Goal: Information Seeking & Learning: Learn about a topic

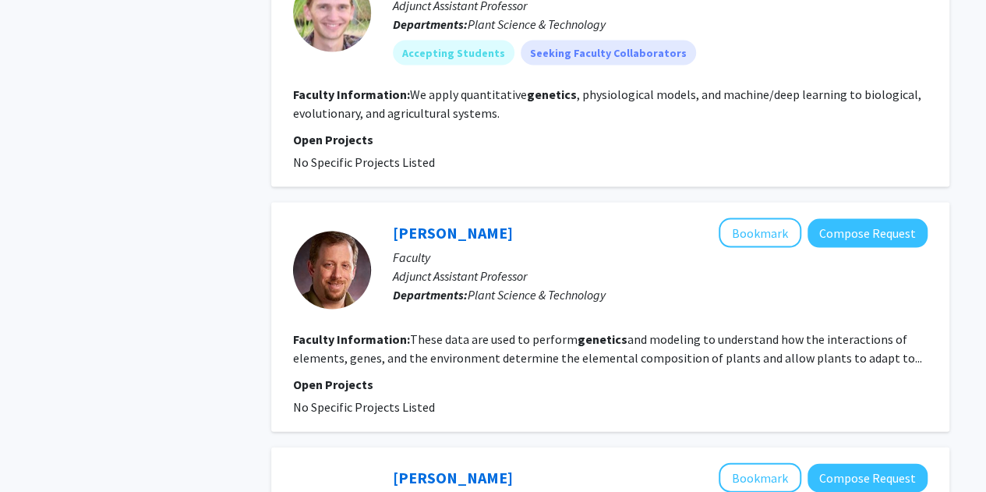
scroll to position [1518, 0]
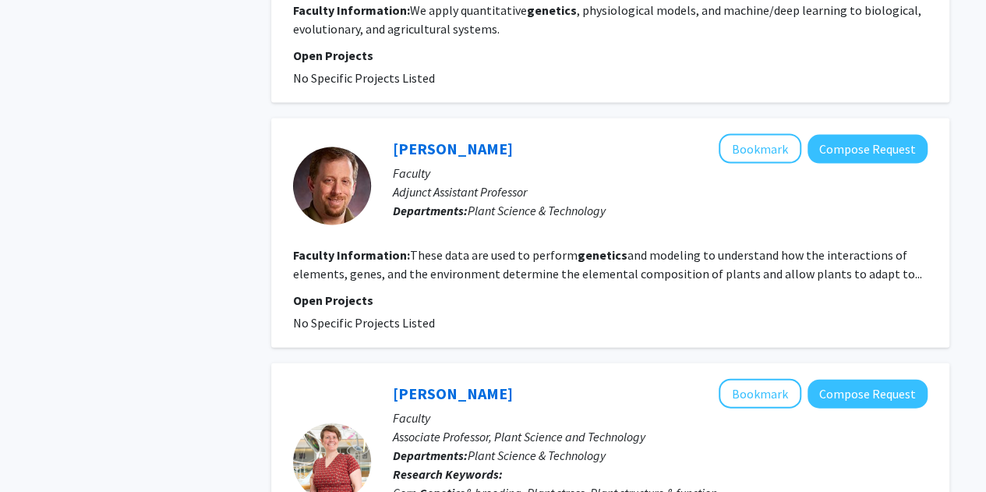
drag, startPoint x: 605, startPoint y: 322, endPoint x: 548, endPoint y: 285, distance: 67.6
click at [548, 291] on p "Open Projects" at bounding box center [610, 300] width 634 height 19
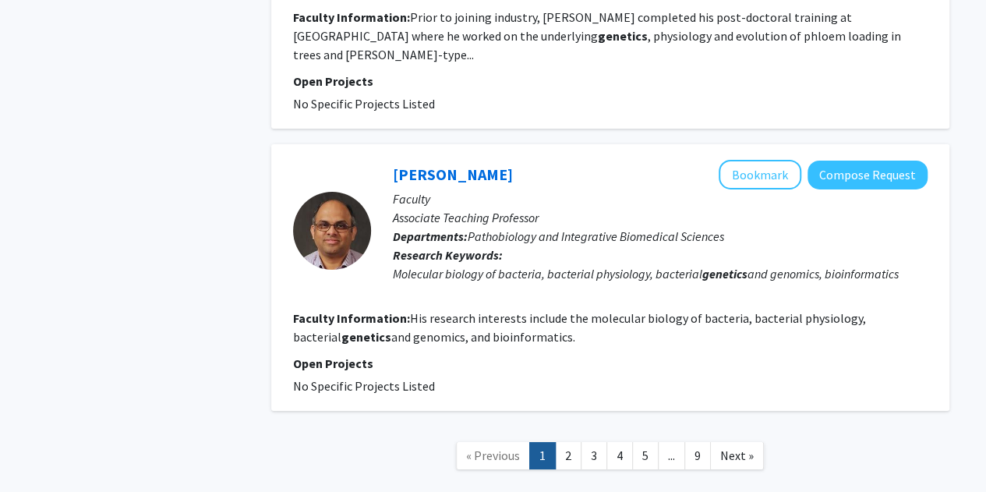
scroll to position [2677, 0]
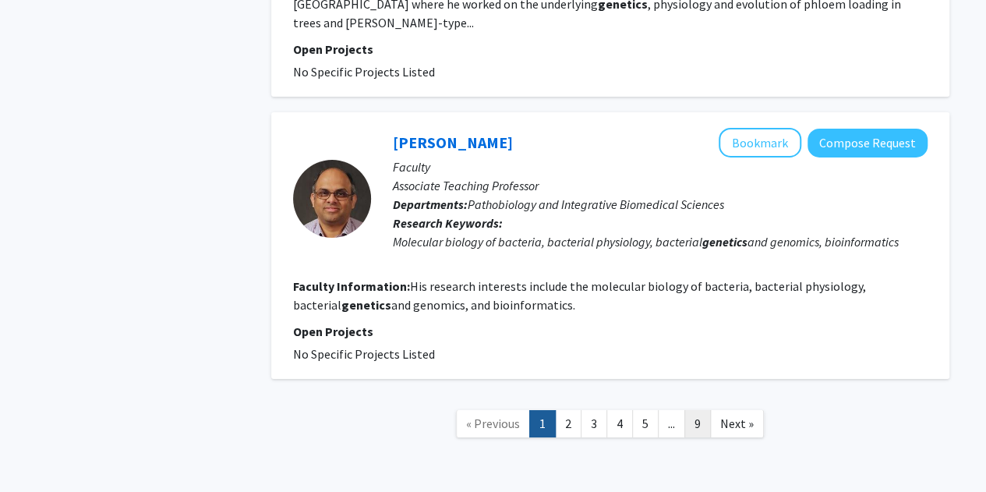
click at [690, 410] on link "9" at bounding box center [697, 423] width 26 height 27
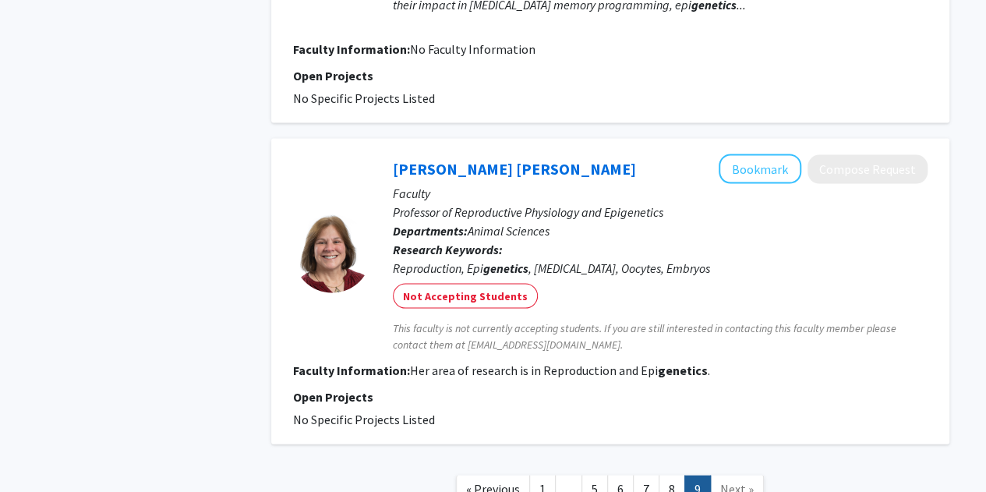
scroll to position [1519, 0]
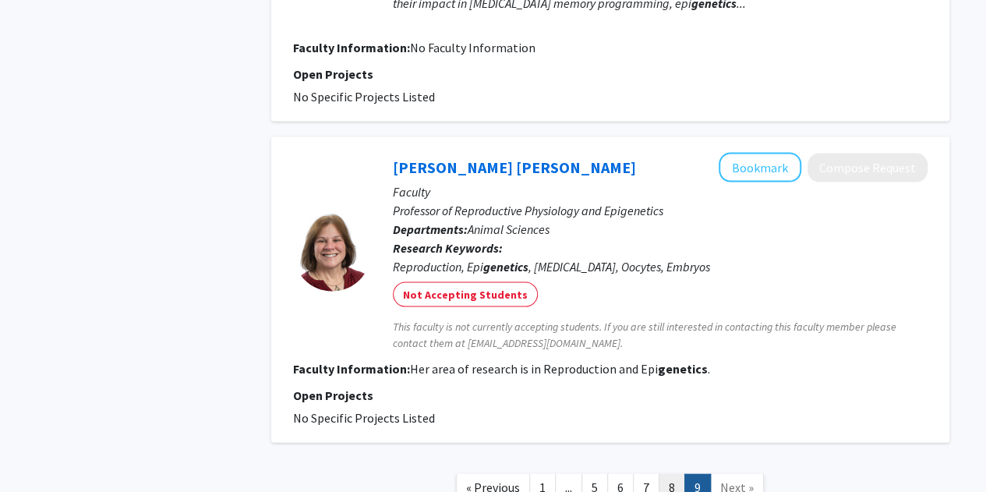
click at [678, 474] on link "8" at bounding box center [671, 487] width 26 height 27
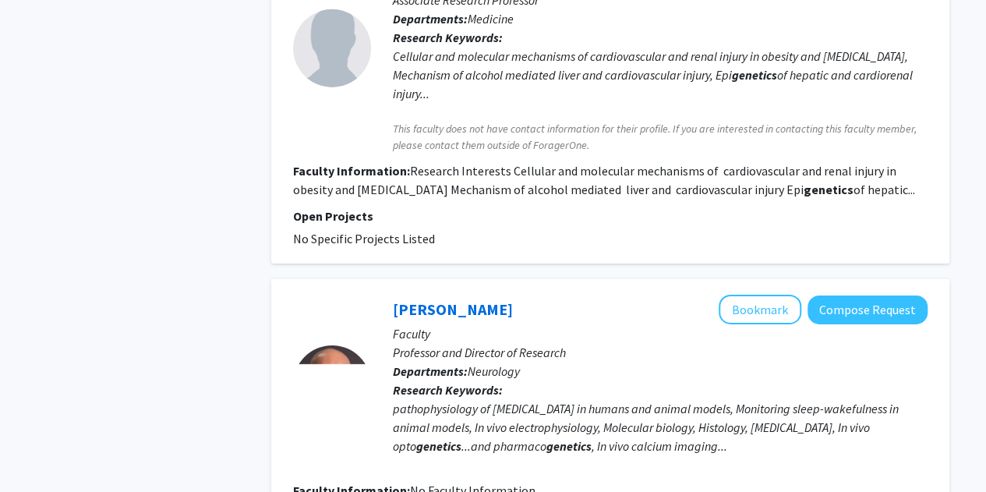
scroll to position [2794, 0]
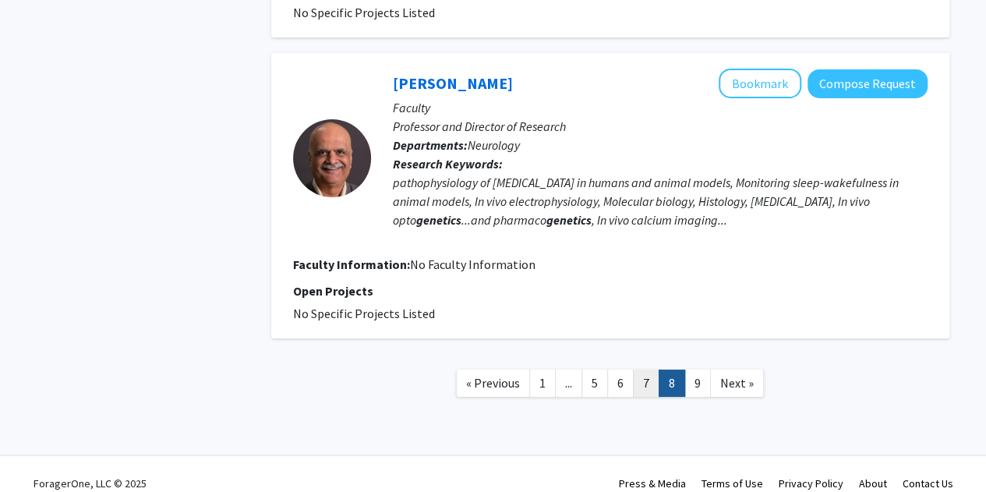
click at [650, 370] on link "7" at bounding box center [646, 382] width 26 height 27
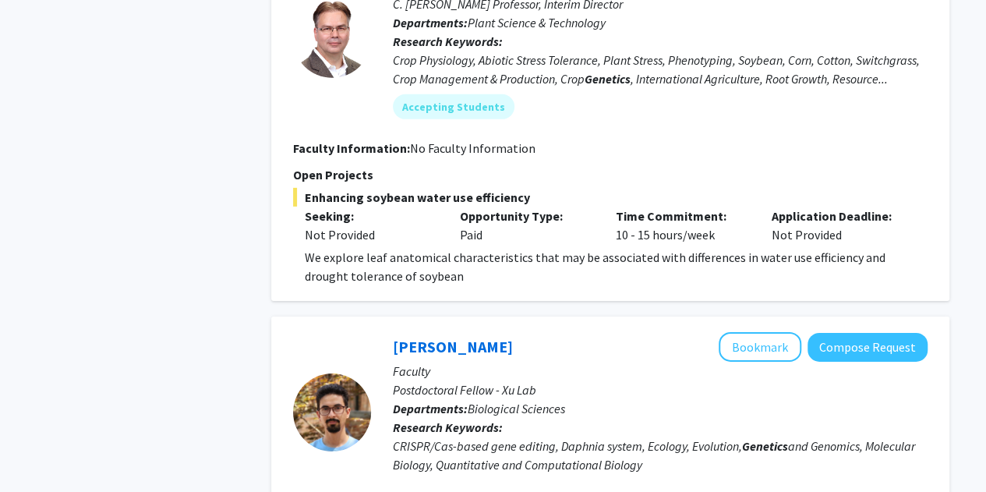
scroll to position [2394, 0]
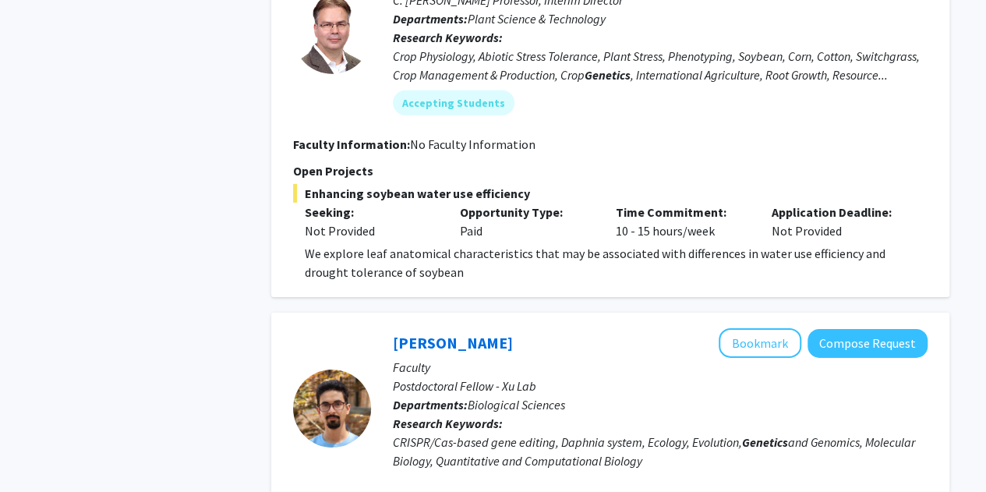
click at [669, 353] on div "[PERSON_NAME] Bookmark Compose Request" at bounding box center [660, 343] width 535 height 30
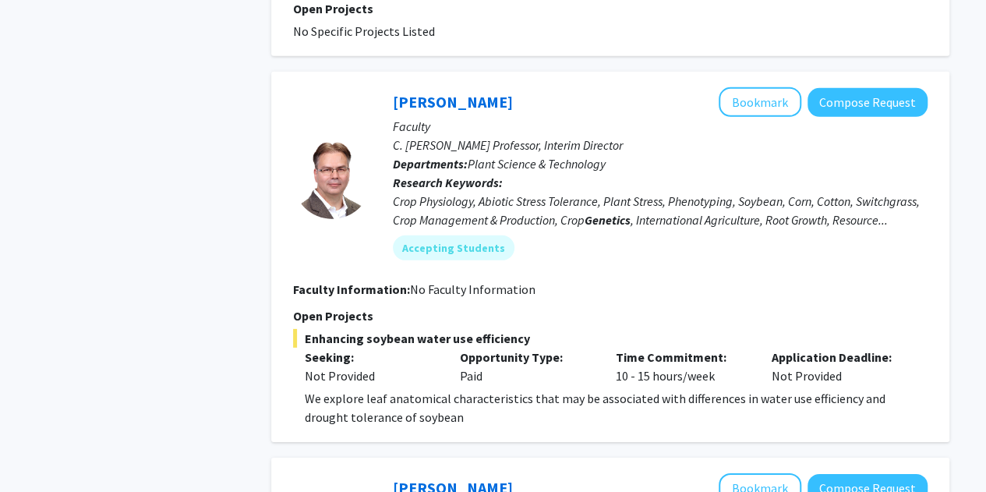
scroll to position [2250, 0]
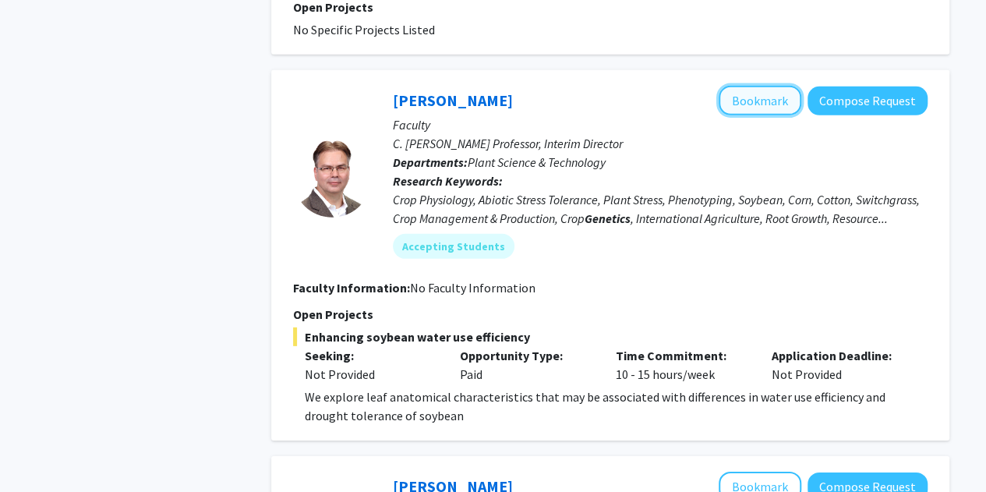
click at [757, 101] on button "Bookmark" at bounding box center [759, 101] width 83 height 30
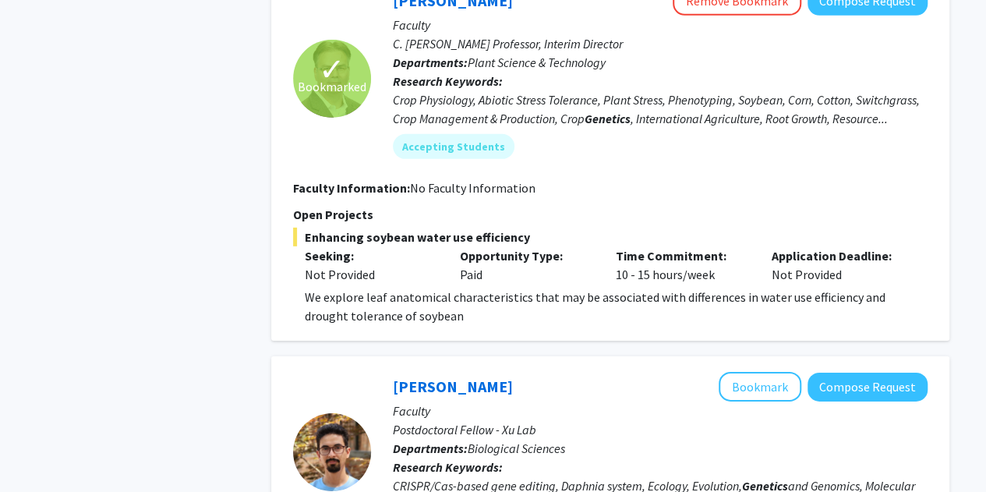
scroll to position [2653, 0]
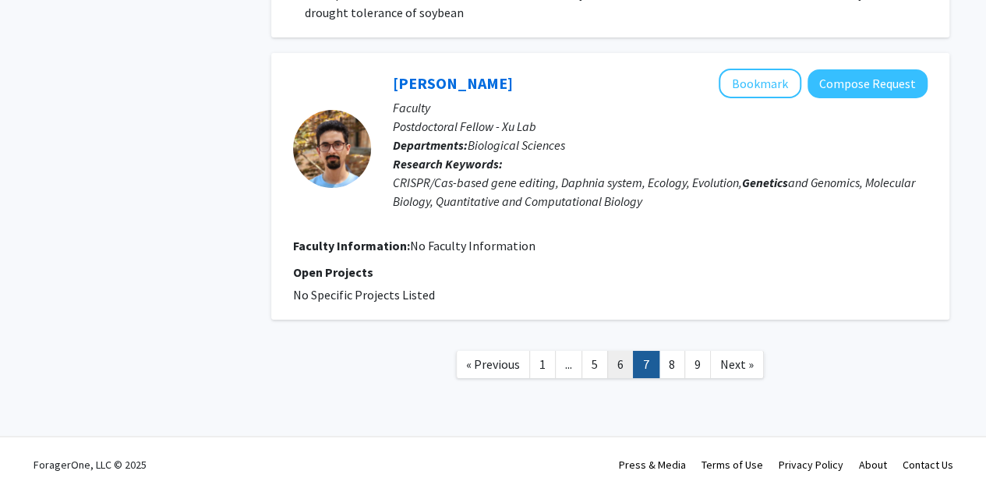
click at [621, 357] on link "6" at bounding box center [620, 364] width 26 height 27
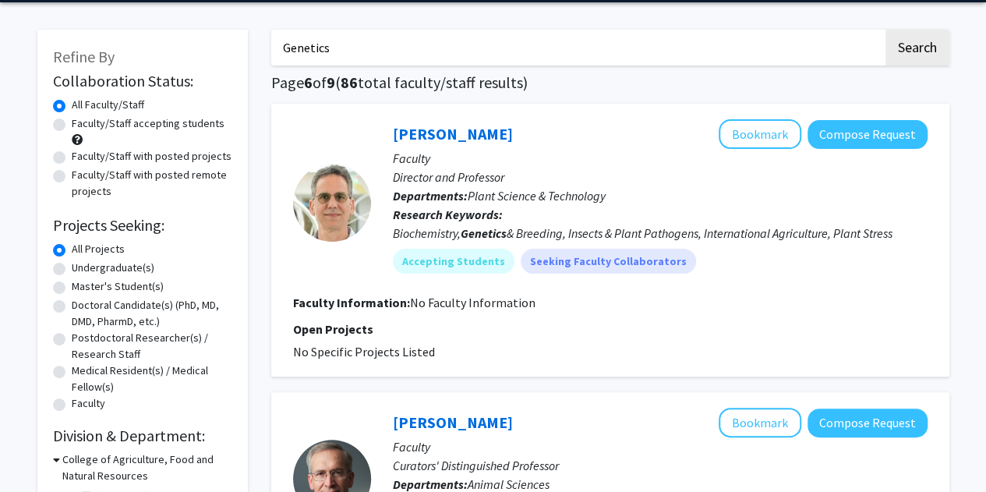
scroll to position [69, 0]
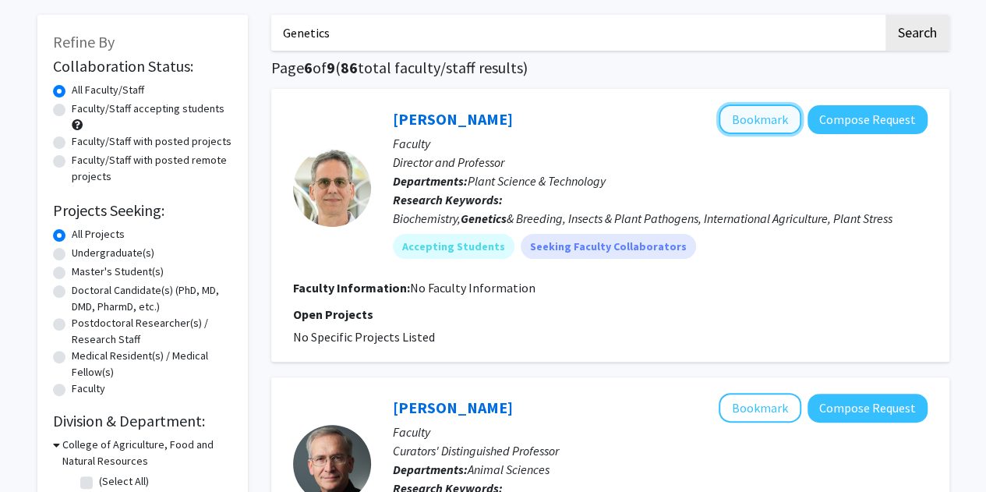
click at [759, 123] on button "Bookmark" at bounding box center [759, 119] width 83 height 30
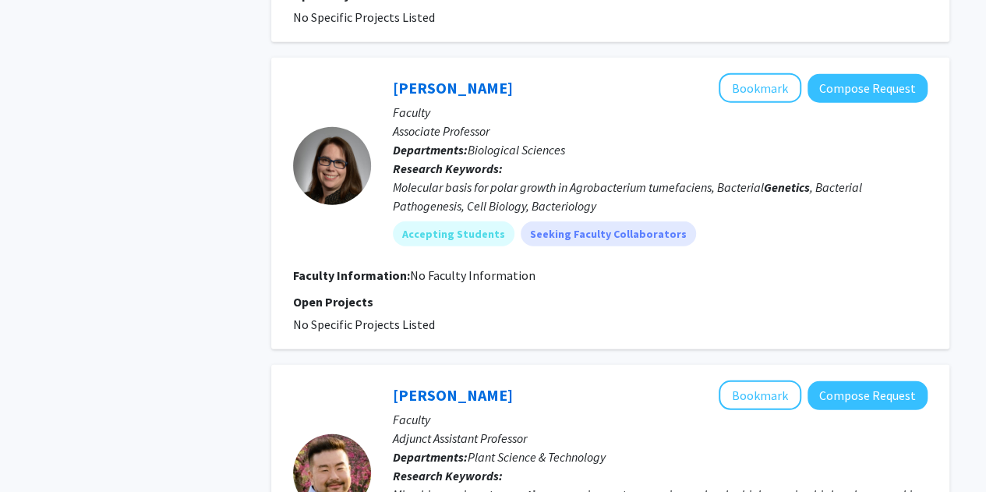
scroll to position [1969, 0]
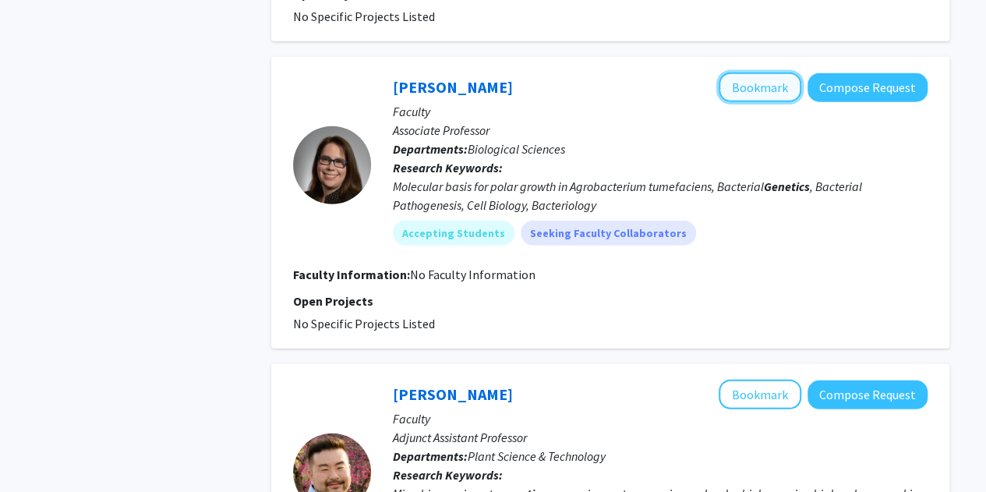
click at [778, 86] on button "Bookmark" at bounding box center [759, 87] width 83 height 30
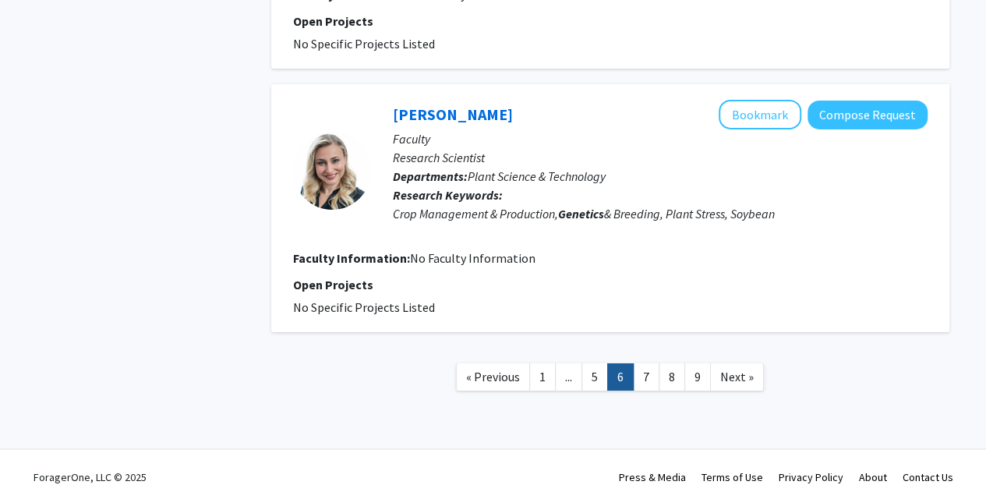
scroll to position [2556, 0]
click at [596, 376] on link "5" at bounding box center [594, 375] width 26 height 27
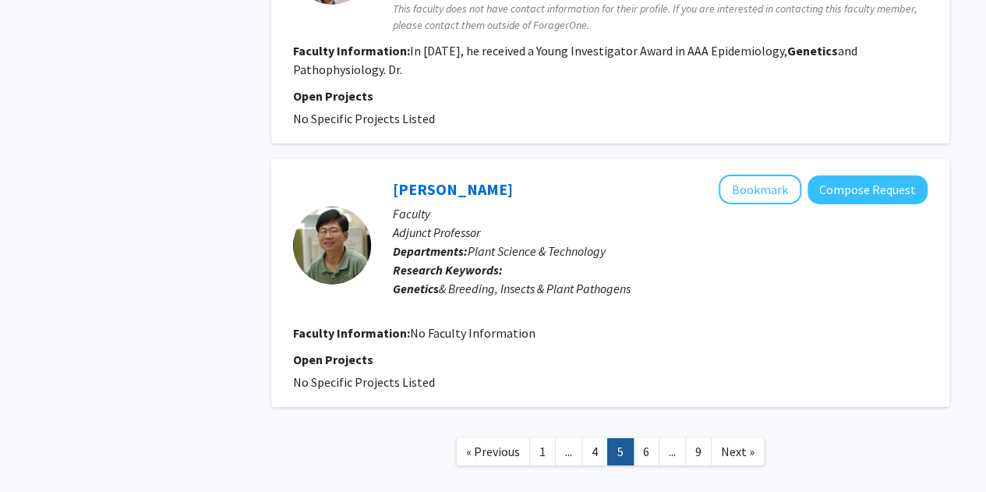
scroll to position [2464, 0]
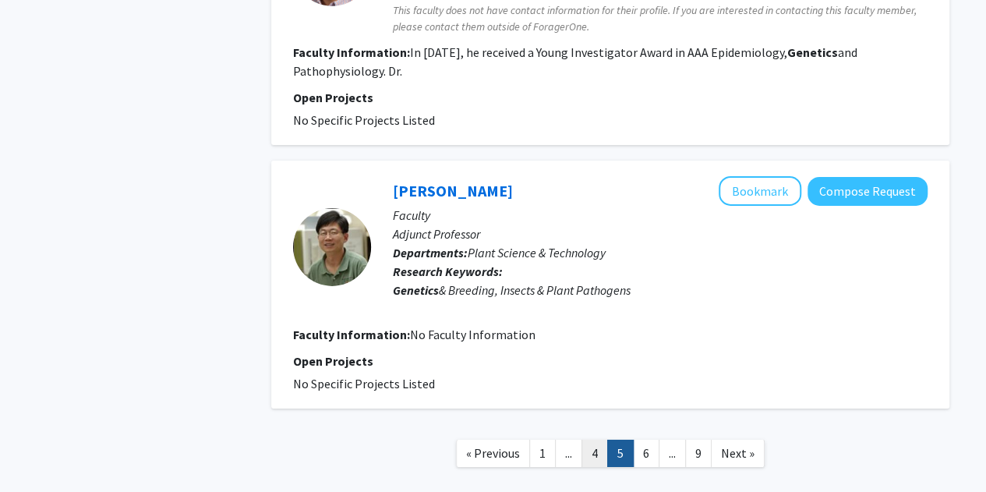
click at [587, 439] on link "4" at bounding box center [594, 452] width 26 height 27
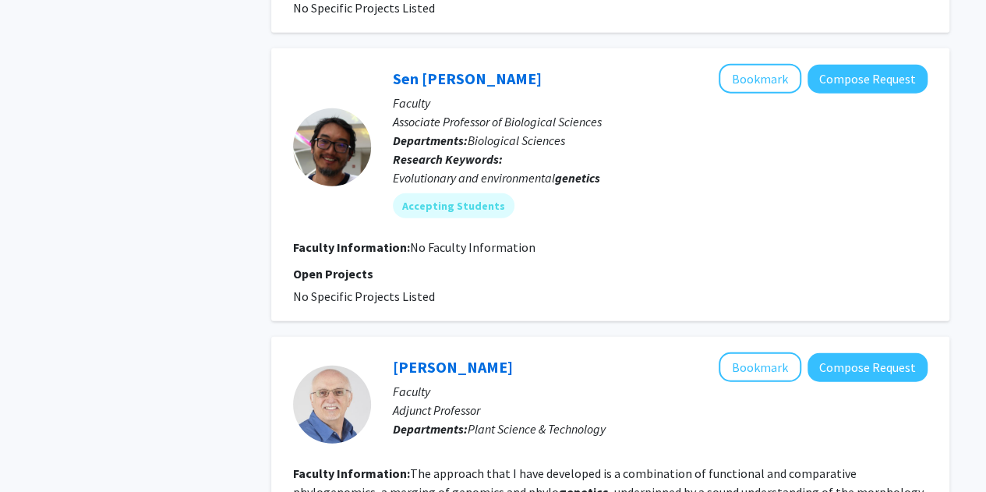
scroll to position [1861, 0]
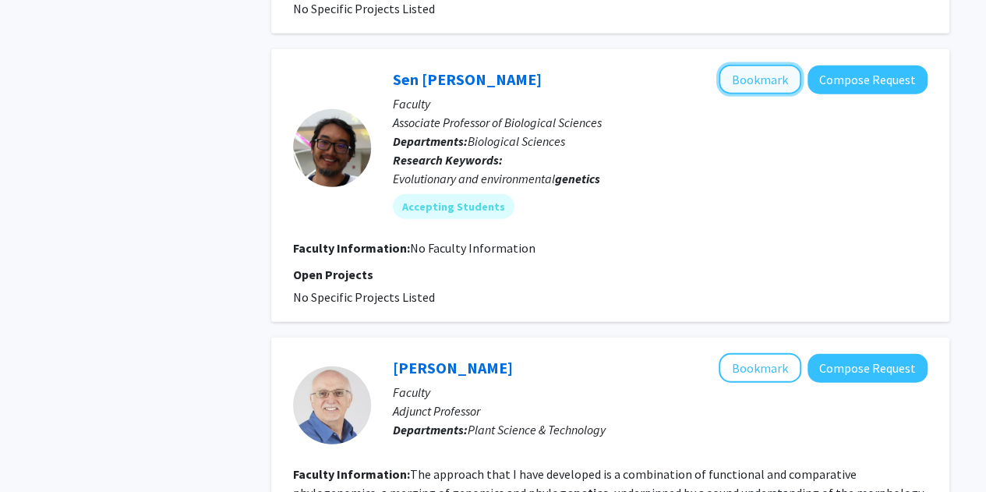
click at [761, 65] on button "Bookmark" at bounding box center [759, 80] width 83 height 30
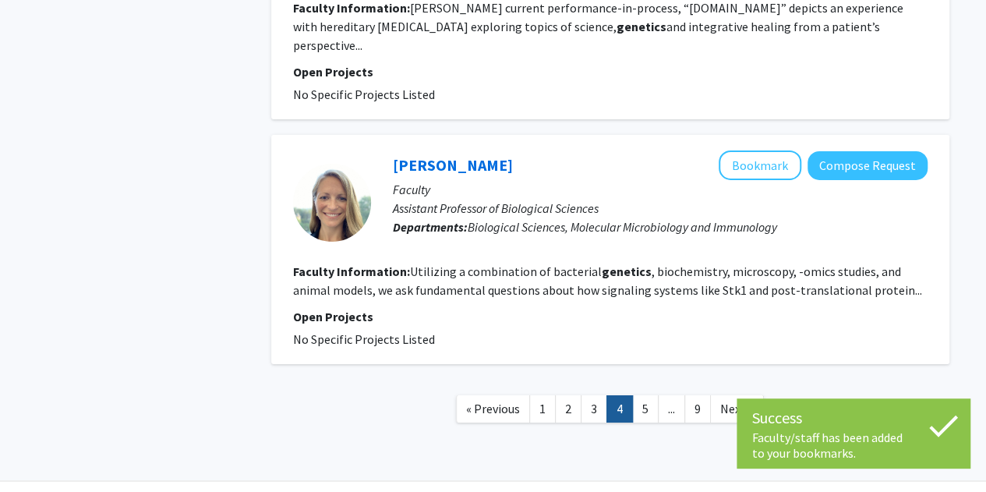
scroll to position [2616, 0]
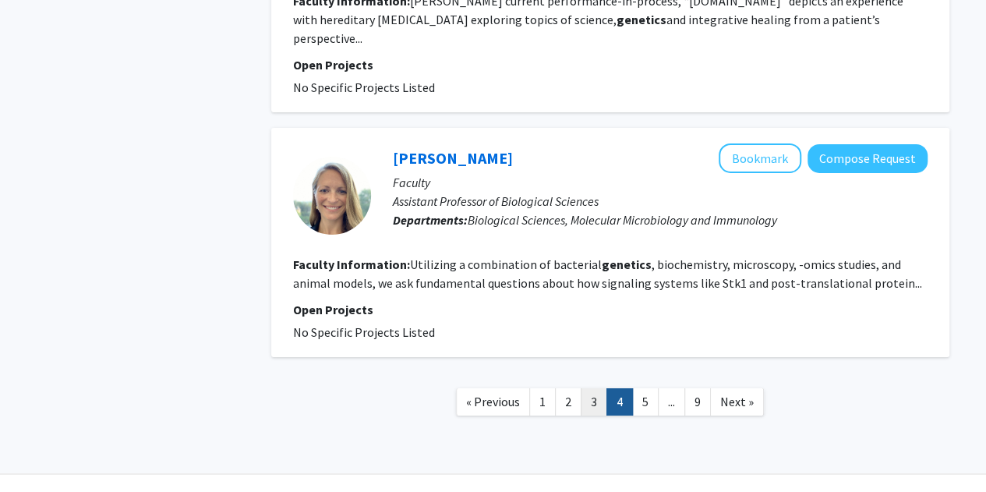
click at [591, 388] on link "3" at bounding box center [593, 401] width 26 height 27
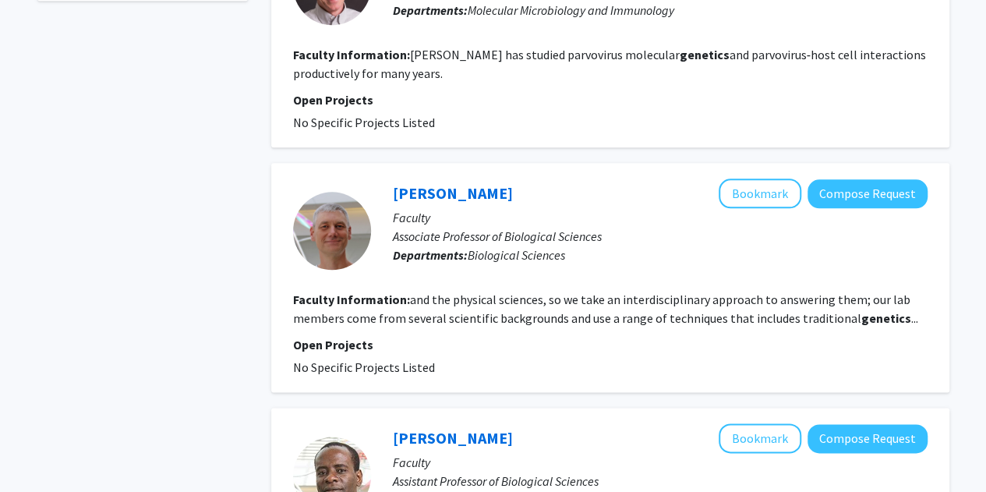
scroll to position [784, 0]
click at [893, 304] on fg-read-more "and the physical sciences, so we take an interdisciplinary approach to answerin…" at bounding box center [605, 309] width 625 height 34
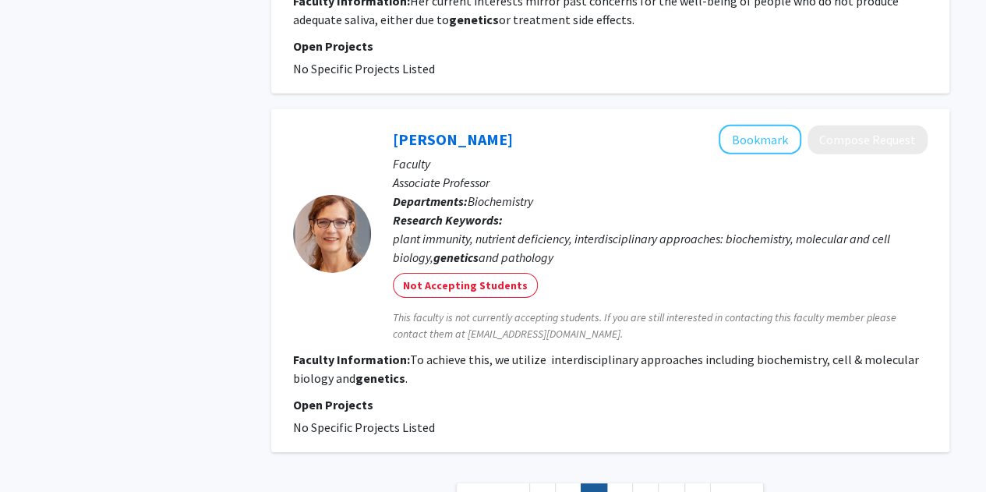
scroll to position [2424, 0]
click at [757, 125] on button "Bookmark" at bounding box center [759, 140] width 83 height 30
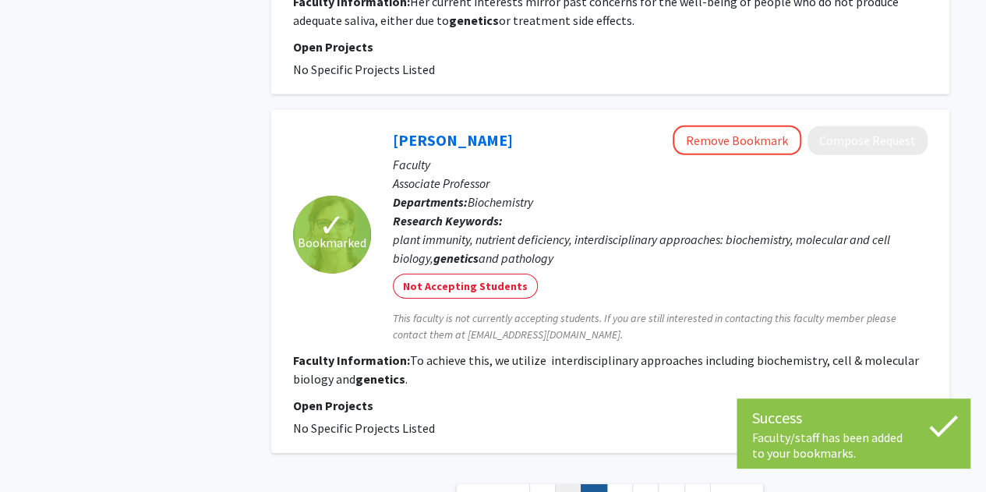
click at [564, 484] on link "2" at bounding box center [568, 497] width 26 height 27
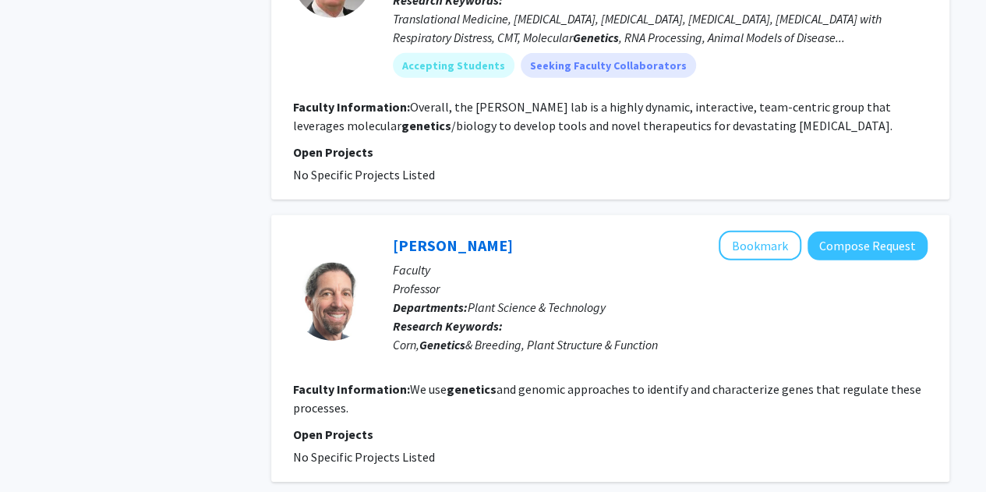
scroll to position [2615, 0]
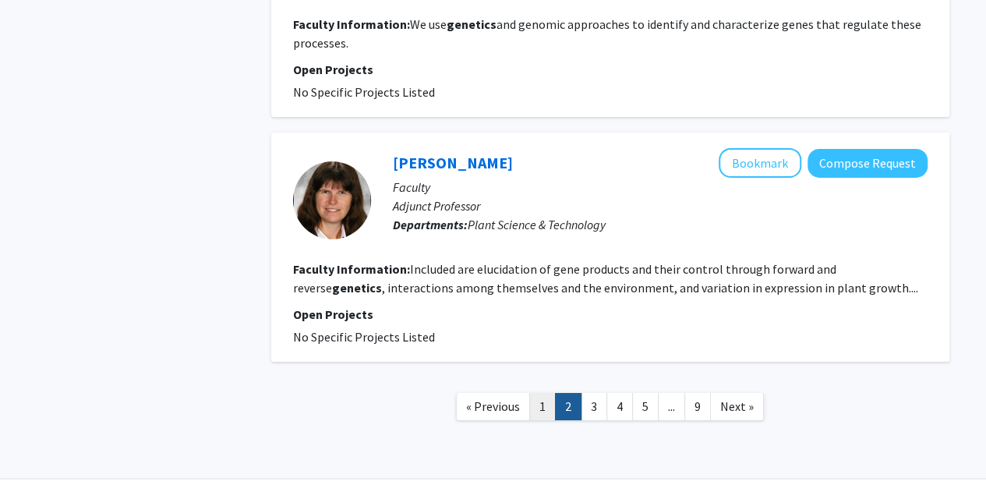
click at [538, 393] on link "1" at bounding box center [542, 406] width 26 height 27
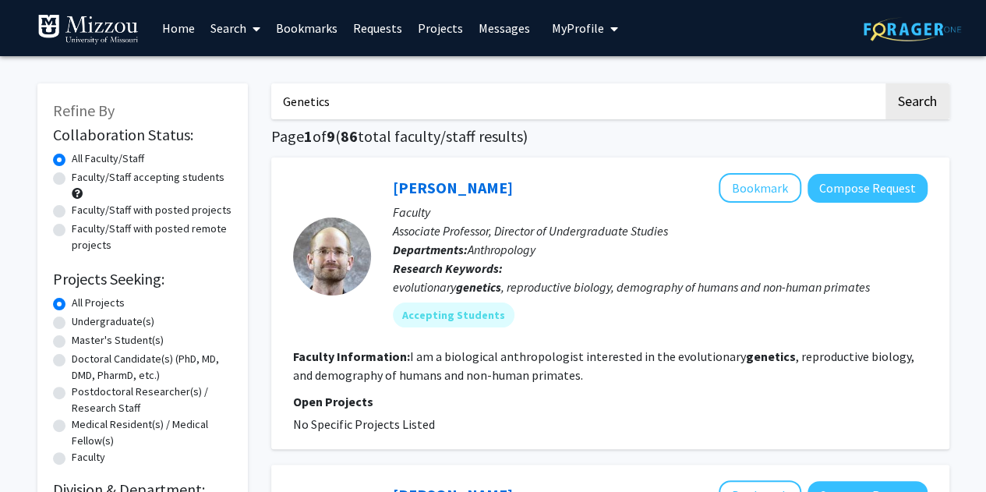
click at [520, 284] on div "evolutionary genetics , reproductive biology, demography of humans and non-huma…" at bounding box center [660, 286] width 535 height 19
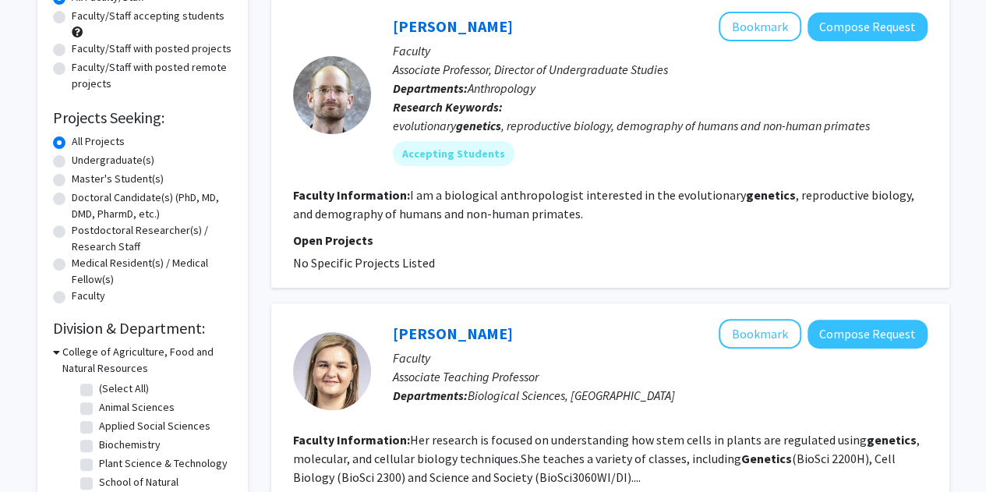
scroll to position [364, 0]
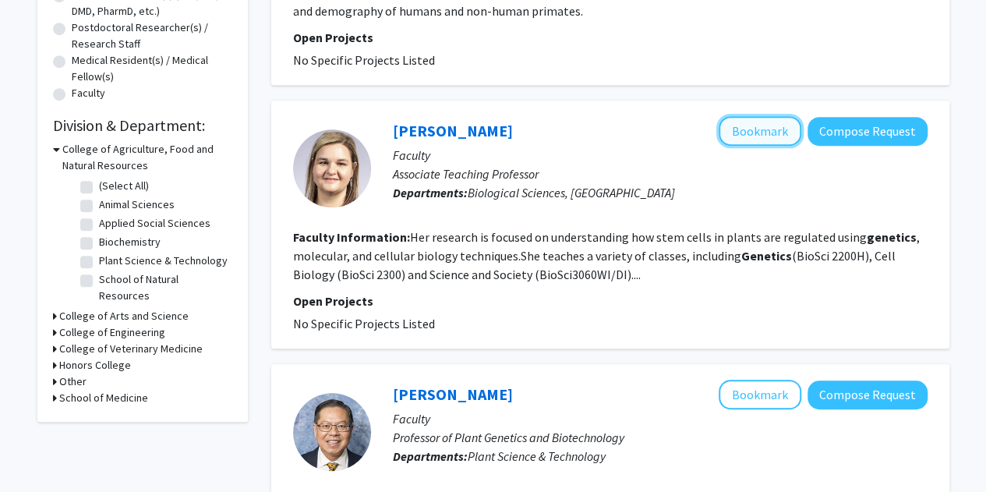
click at [750, 128] on button "Bookmark" at bounding box center [759, 131] width 83 height 30
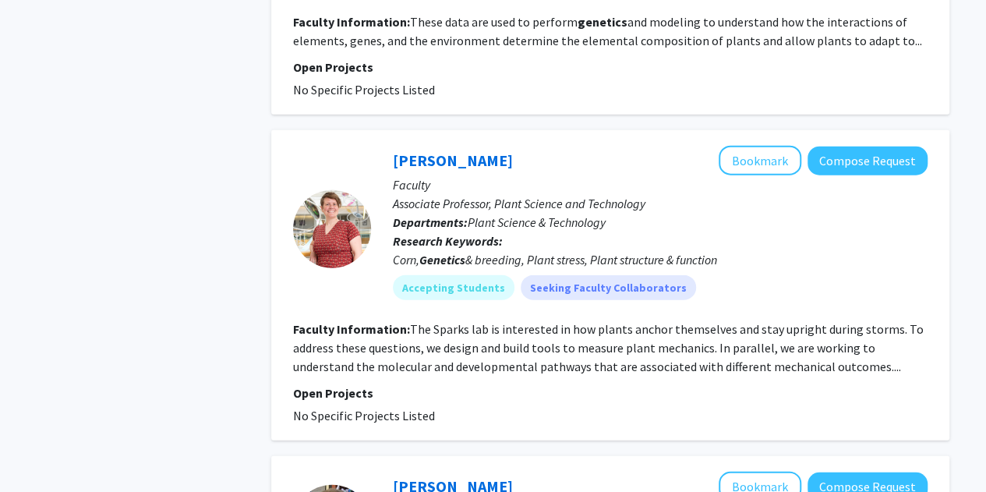
scroll to position [1752, 0]
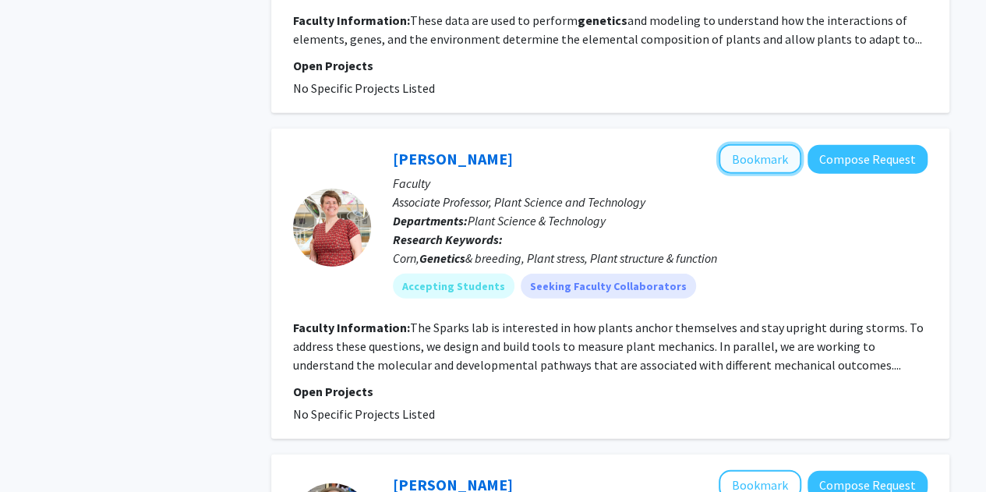
click at [755, 148] on button "Bookmark" at bounding box center [759, 159] width 83 height 30
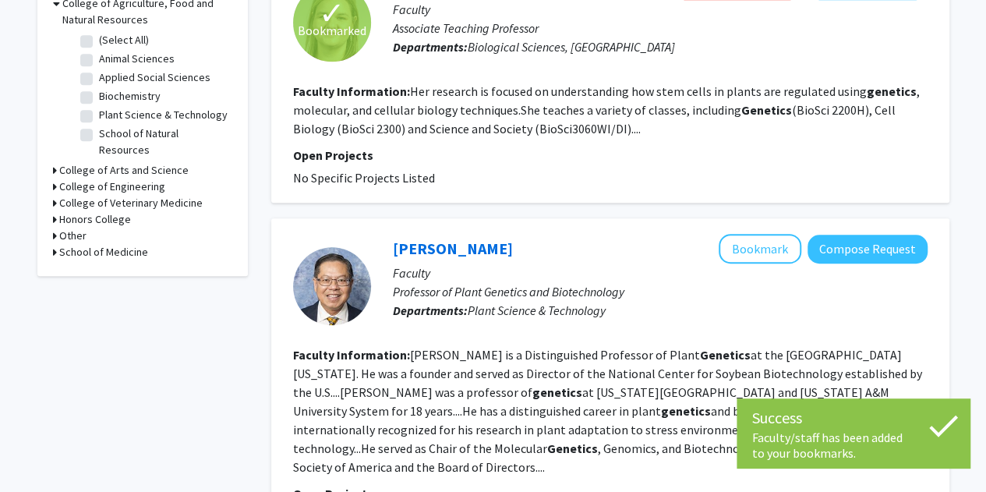
scroll to position [0, 0]
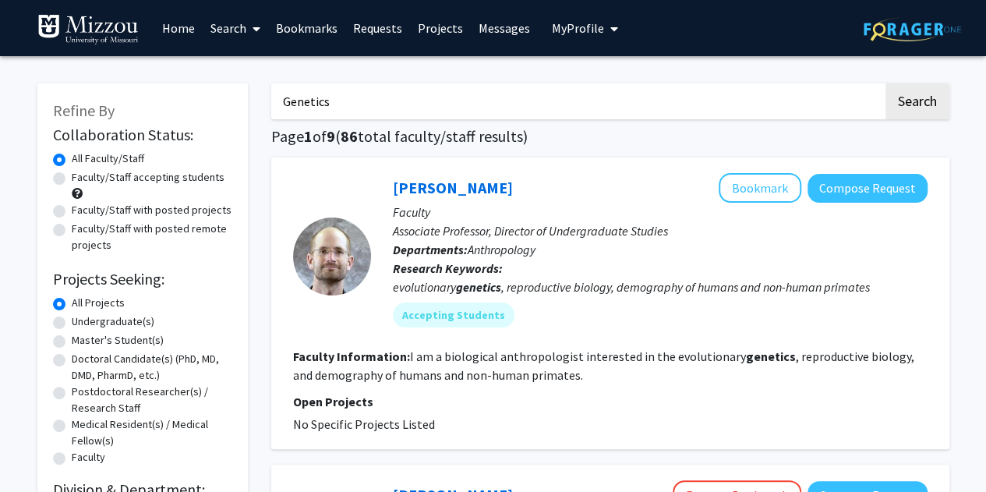
click at [308, 29] on link "Bookmarks" at bounding box center [306, 28] width 77 height 55
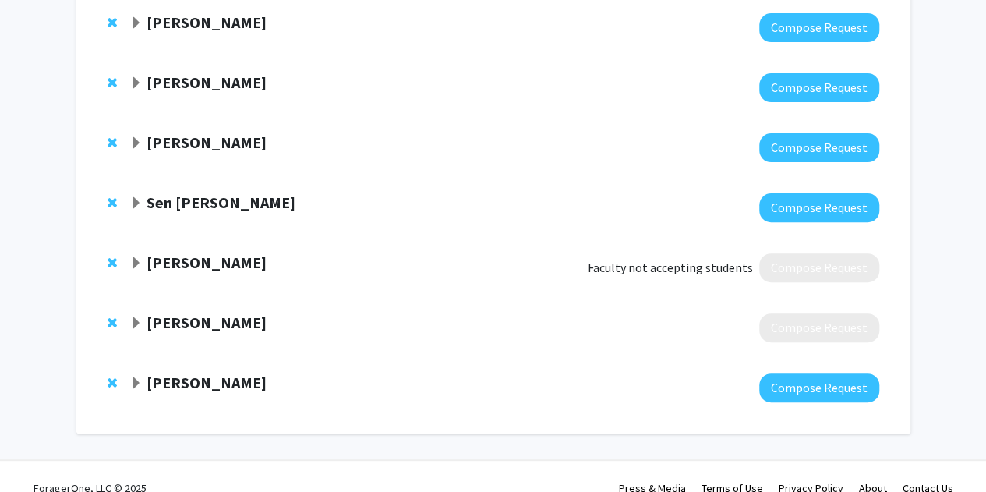
scroll to position [174, 0]
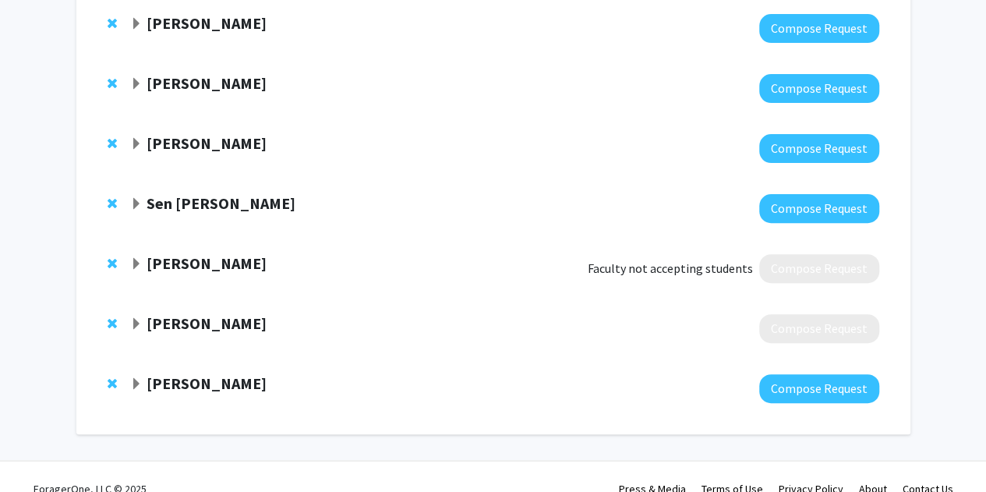
click at [137, 324] on span "Expand Amanda Durbak Bookmark" at bounding box center [136, 324] width 12 height 12
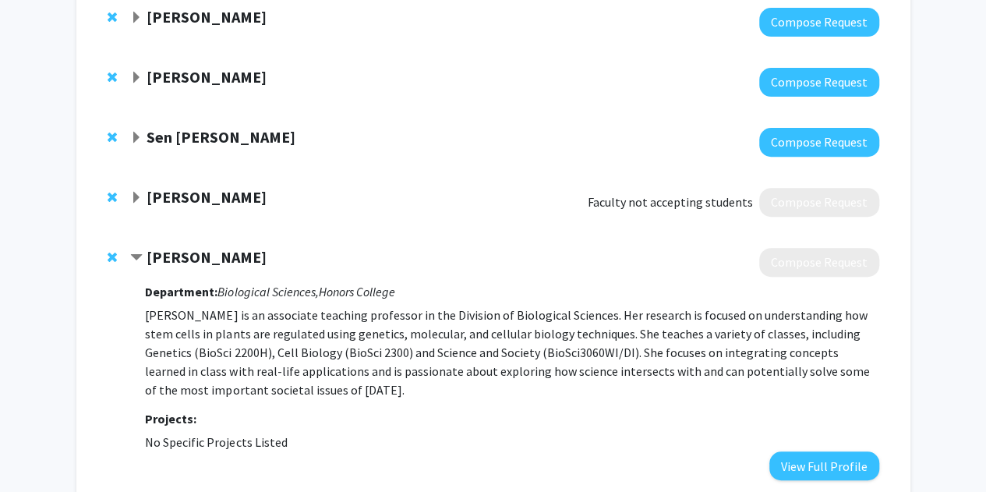
scroll to position [241, 0]
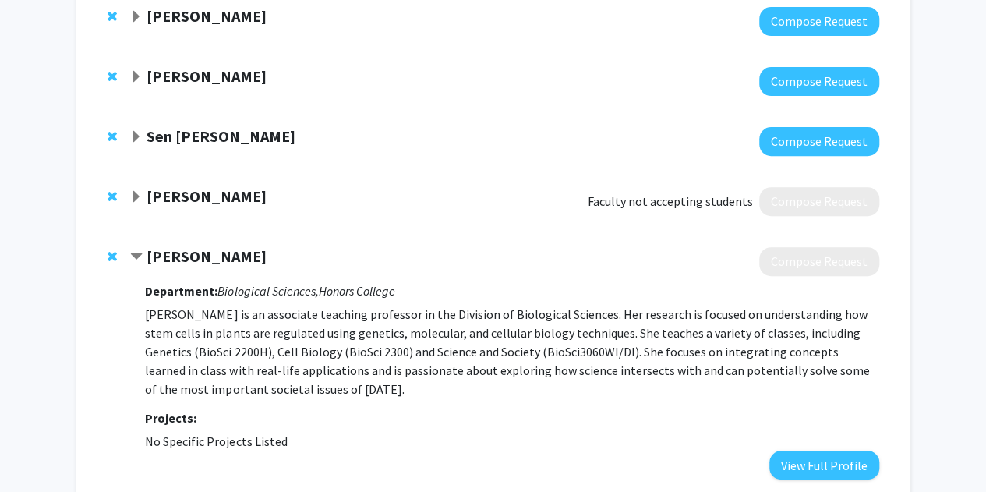
click at [135, 253] on span "Contract Amanda Durbak Bookmark" at bounding box center [136, 257] width 12 height 12
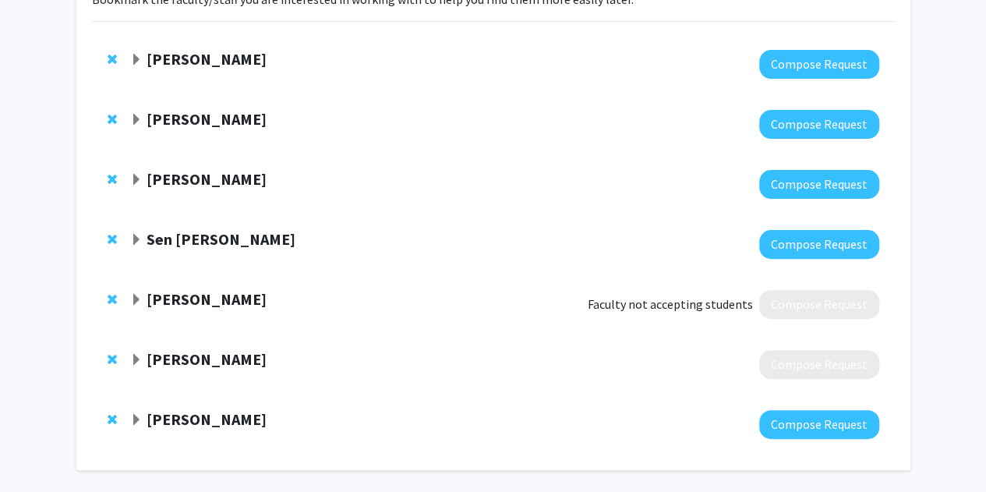
scroll to position [132, 0]
